Goal: Transaction & Acquisition: Purchase product/service

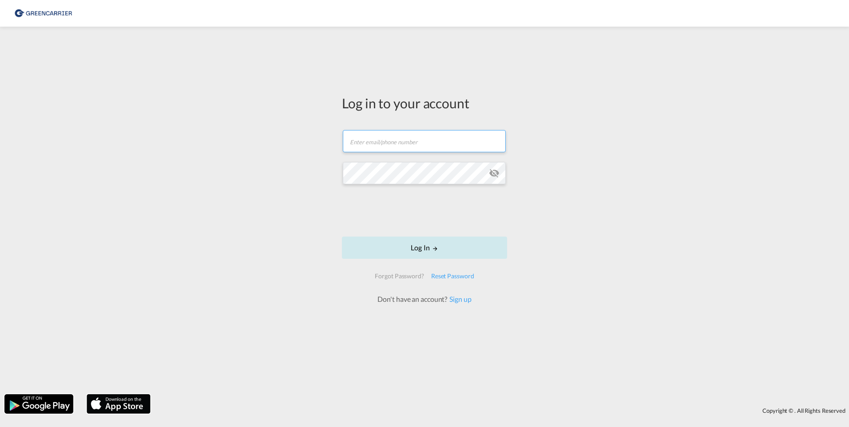
type input "stef@bws.dk"
drag, startPoint x: 436, startPoint y: 252, endPoint x: 440, endPoint y: 248, distance: 6.0
click at [436, 252] on button "Log In" at bounding box center [424, 248] width 165 height 22
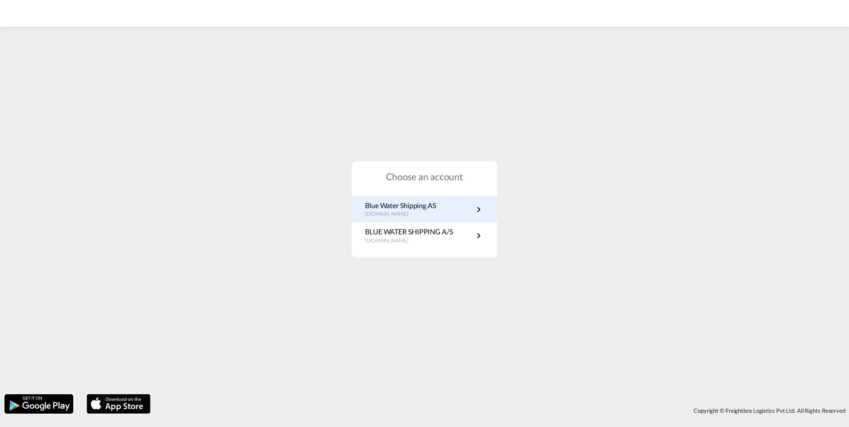
click at [446, 208] on link "Blue Water Shipping AS no.portal.greencarrier.com" at bounding box center [424, 209] width 119 height 17
click at [423, 204] on p "Blue Water Shipping AS" at bounding box center [400, 206] width 71 height 10
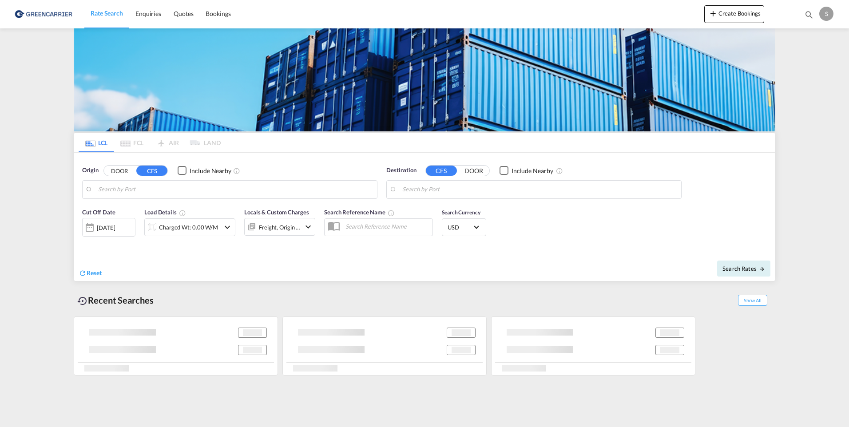
type input "Ningbo, ZJ, CNNGB"
type input "[GEOGRAPHIC_DATA], NOOSL"
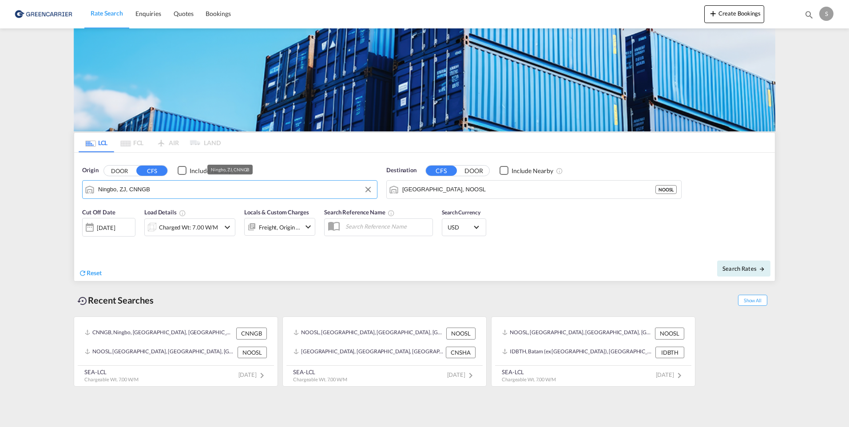
click at [139, 187] on input "Ningbo, ZJ, CNNGB" at bounding box center [235, 189] width 274 height 13
click at [133, 215] on div "[GEOGRAPHIC_DATA] , GD [GEOGRAPHIC_DATA] CNFOS" at bounding box center [167, 214] width 169 height 27
type input "Foshan, GD, CNFOS"
click at [199, 227] on div "Charged Wt: 7.00 W/M" at bounding box center [188, 227] width 59 height 12
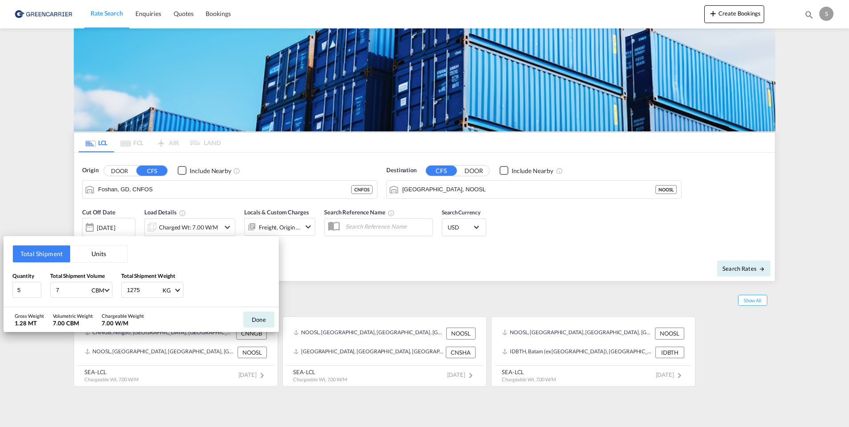
click at [67, 291] on input "7" at bounding box center [73, 289] width 36 height 15
drag, startPoint x: 68, startPoint y: 291, endPoint x: -5, endPoint y: 269, distance: 76.7
click at [0, 269] on html "Rate Search Enquiries Quotes Bookings Rate Search Enquiries" at bounding box center [424, 213] width 849 height 427
type input "9.1"
click at [257, 322] on button "Done" at bounding box center [258, 320] width 31 height 16
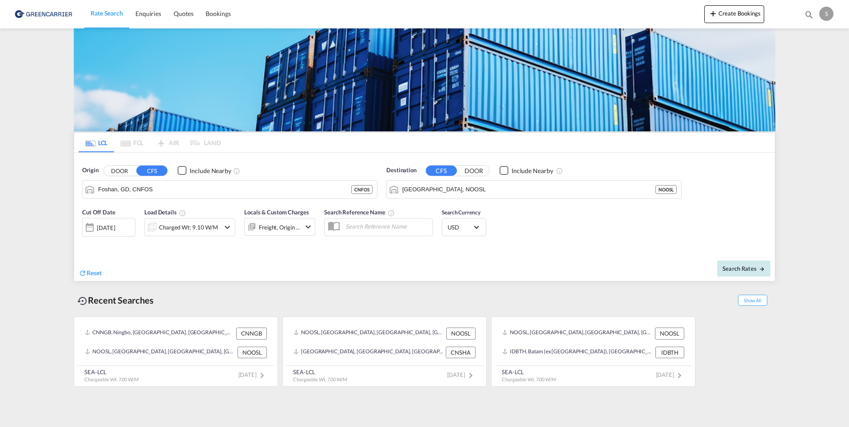
click at [748, 269] on span "Search Rates" at bounding box center [743, 268] width 43 height 7
type input "CNFOS to NOOSL / [DATE]"
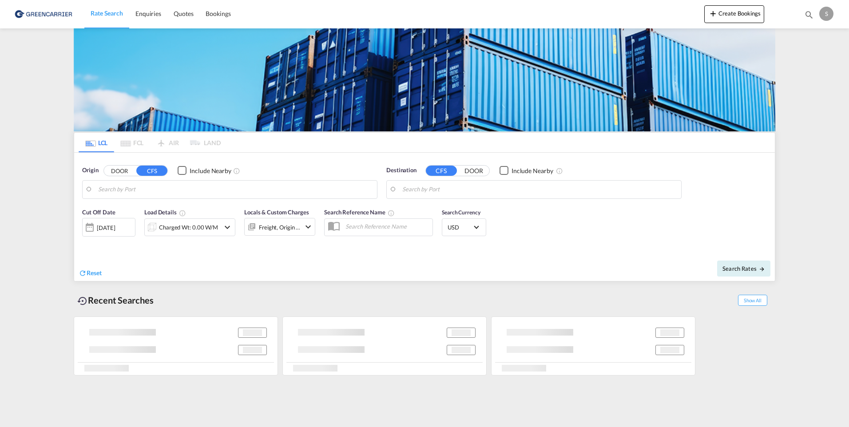
type input "Foshan, GD, CNFOS"
type input "[GEOGRAPHIC_DATA], NOOSL"
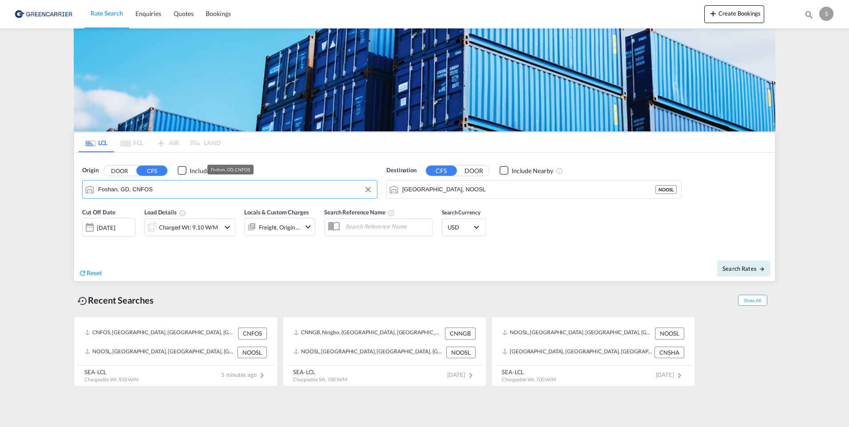
click at [163, 186] on input "Foshan, GD, CNFOS" at bounding box center [235, 189] width 274 height 13
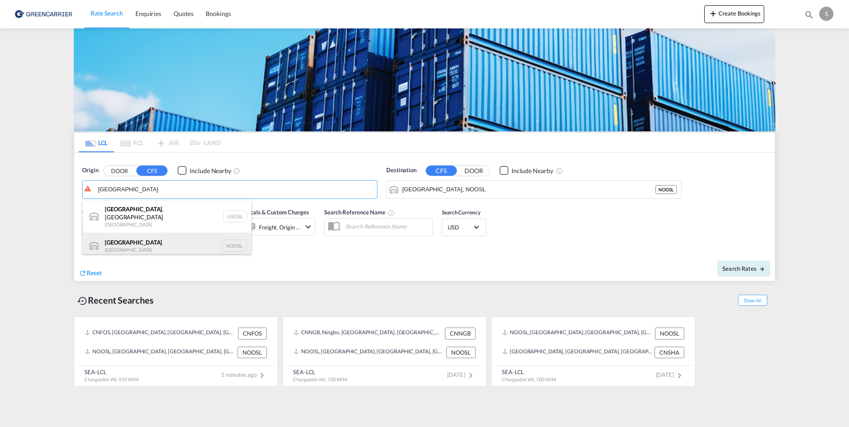
click at [123, 243] on div "Oslo Norway NOOSL" at bounding box center [167, 246] width 169 height 27
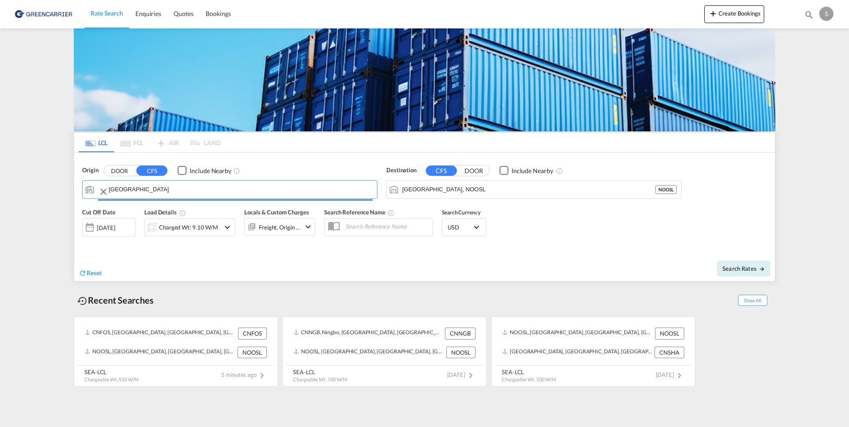
type input "[GEOGRAPHIC_DATA], NOOSL"
click at [447, 185] on input "[GEOGRAPHIC_DATA], NOOSL" at bounding box center [539, 189] width 274 height 13
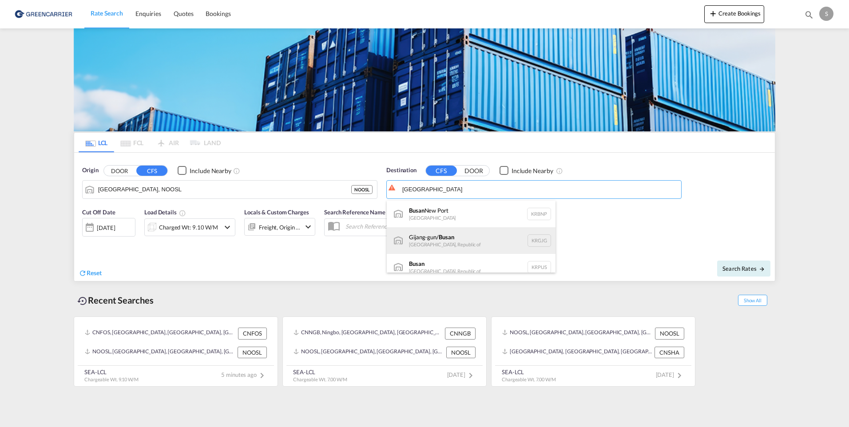
scroll to position [8, 0]
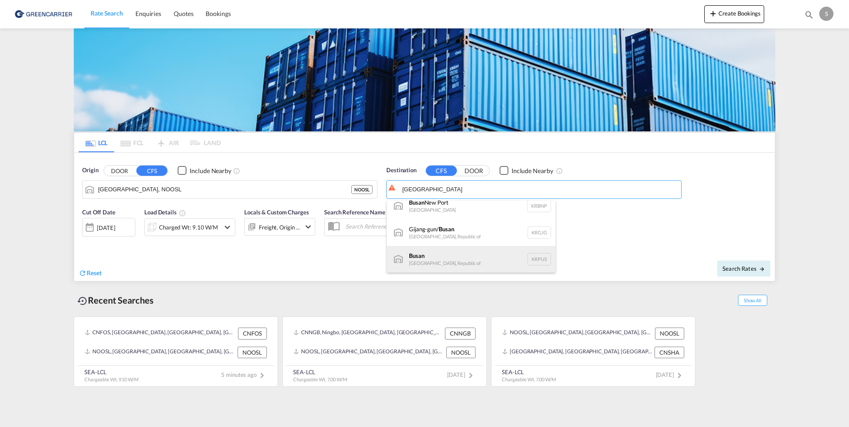
click at [458, 252] on div "Busan Korea, Republic of KRPUS" at bounding box center [471, 259] width 169 height 27
type input "Busan, KRPUS"
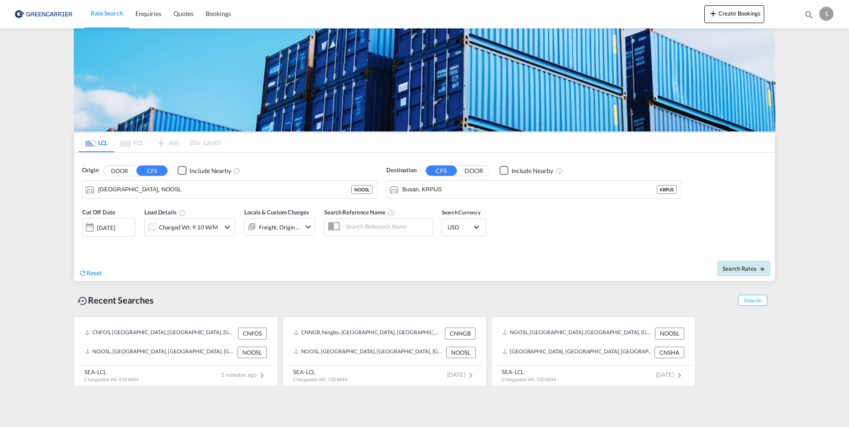
click at [744, 267] on span "Search Rates" at bounding box center [743, 268] width 43 height 7
type input "NOOSL to KRPUS / 25 Aug 2025"
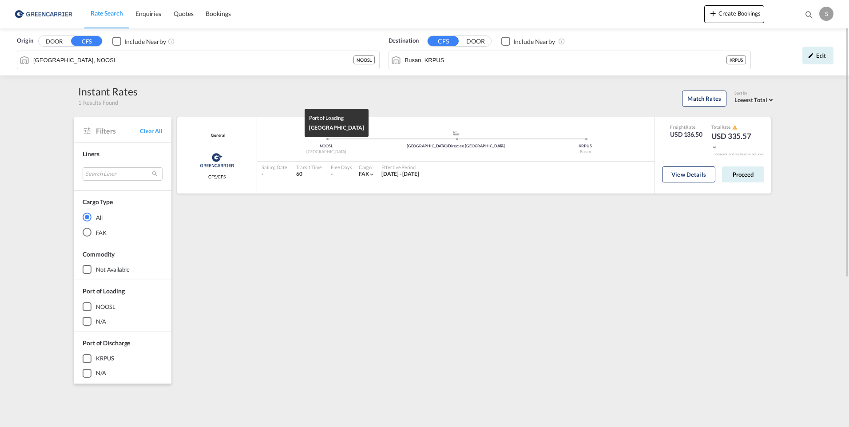
click at [390, 145] on div "NOOSL" at bounding box center [327, 146] width 130 height 6
click at [679, 176] on button "View Details" at bounding box center [688, 175] width 53 height 16
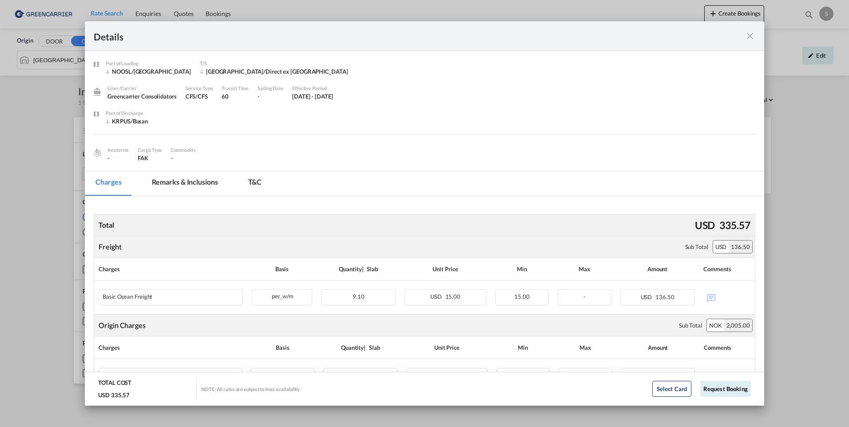
click at [749, 35] on md-icon "icon-close fg-AAA8AD m-0 cursor" at bounding box center [750, 36] width 11 height 11
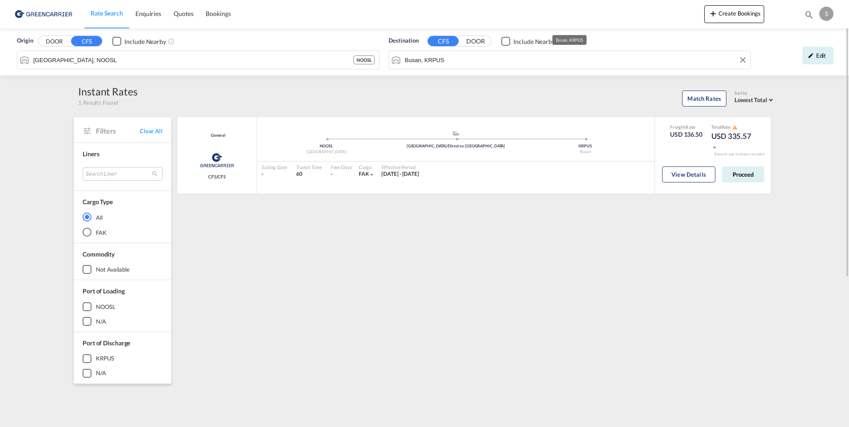
click at [447, 61] on input "Busan, KRPUS" at bounding box center [575, 59] width 341 height 13
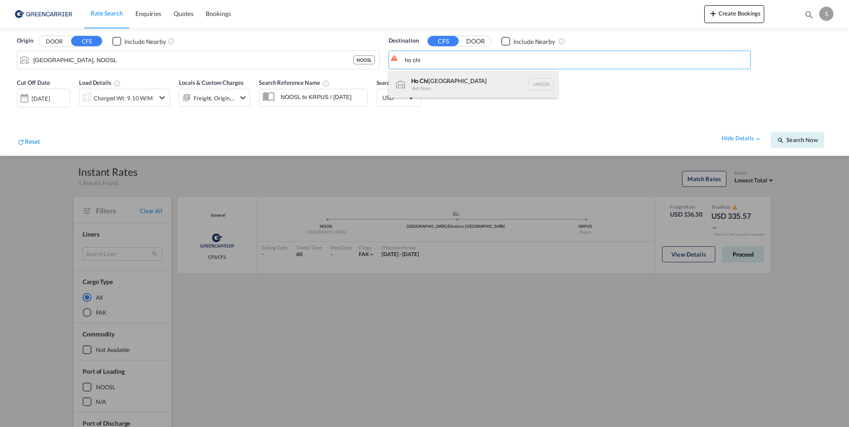
click at [449, 82] on div "Ho Chi Minh City Viet Nam VNSGN" at bounding box center [473, 84] width 169 height 27
type input "Ho Chi Minh City, VNSGN"
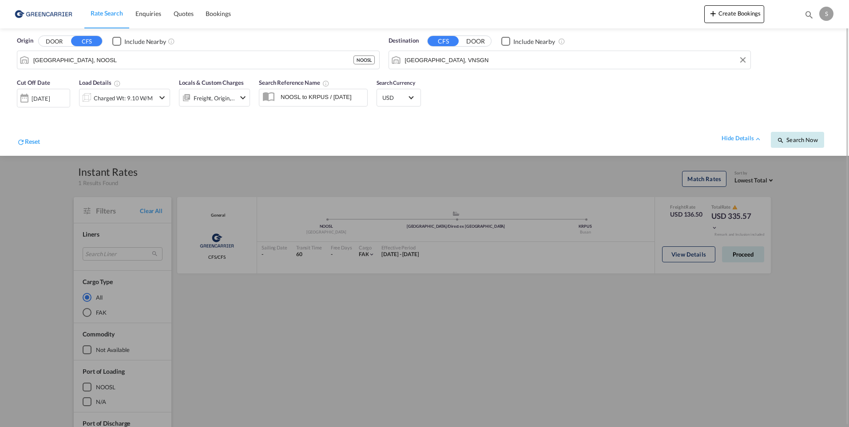
click at [809, 143] on button "Search Now" at bounding box center [797, 140] width 53 height 16
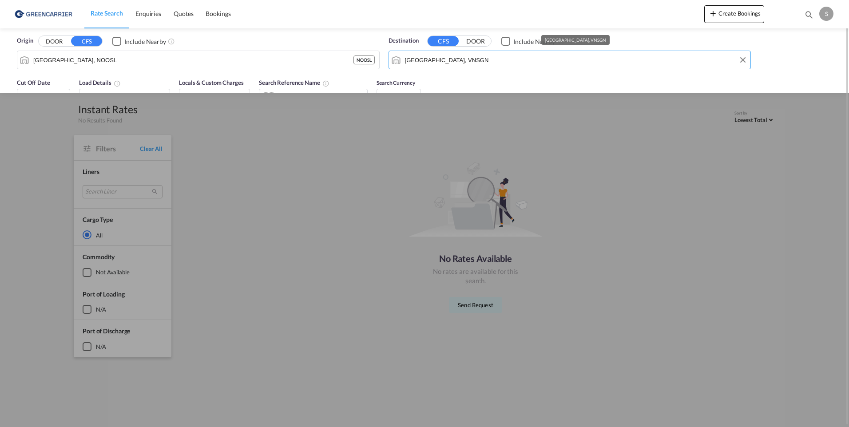
drag, startPoint x: 488, startPoint y: 57, endPoint x: 217, endPoint y: 45, distance: 271.1
click at [260, 56] on div "Origin DOOR CFS Include Nearby Oslo, NOOSL NOOSL Destination CFS DOOR Include N…" at bounding box center [424, 50] width 831 height 45
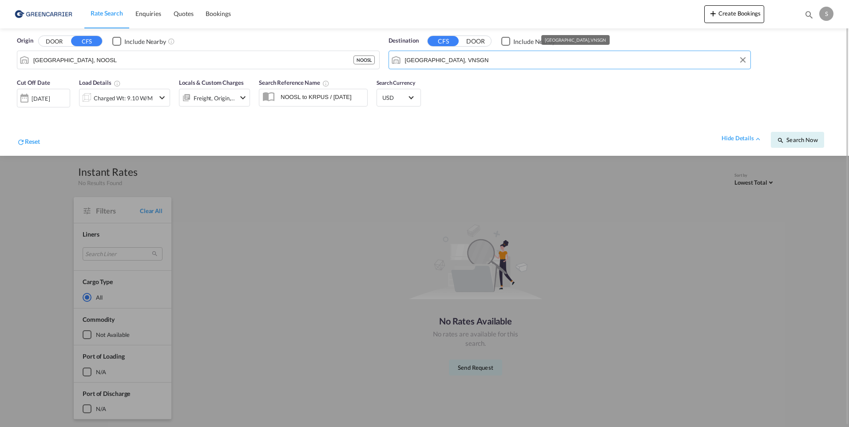
click at [482, 60] on input "Ho Chi Minh City, VNSGN" at bounding box center [575, 59] width 341 height 13
drag, startPoint x: 482, startPoint y: 60, endPoint x: 343, endPoint y: 38, distance: 140.7
click at [344, 38] on div "Origin DOOR CFS Include Nearby Oslo, NOOSL NOOSL Destination CFS DOOR Include N…" at bounding box center [424, 50] width 831 height 45
drag, startPoint x: 435, startPoint y: 59, endPoint x: 347, endPoint y: 54, distance: 88.1
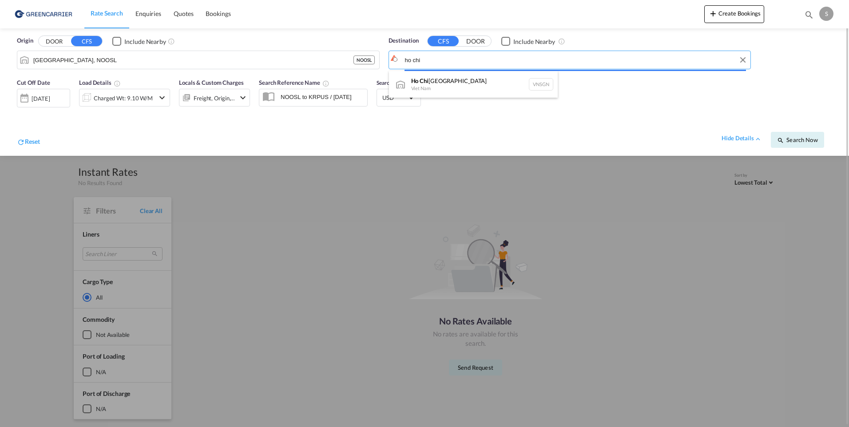
click at [433, 59] on body "Rate Search Enquiries Quotes Bookings Rate Search Enquiries" at bounding box center [424, 213] width 849 height 427
type input "kat lai"
drag, startPoint x: 433, startPoint y: 59, endPoint x: 272, endPoint y: 33, distance: 163.2
click at [275, 33] on div "Origin DOOR CFS Include Nearby Oslo, NOOSL NOOSL Destination CFS DOOR Include N…" at bounding box center [424, 50] width 831 height 45
